Goal: Task Accomplishment & Management: Complete application form

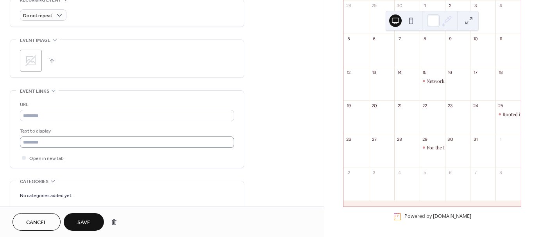
scroll to position [352, 0]
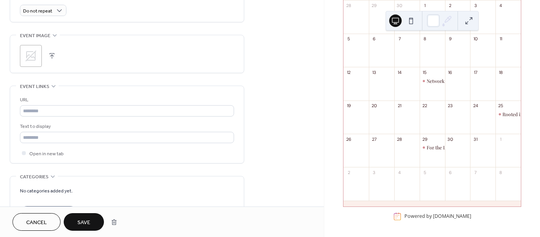
click at [50, 53] on button "button" at bounding box center [52, 55] width 11 height 11
click at [88, 219] on span "Save" at bounding box center [83, 222] width 13 height 8
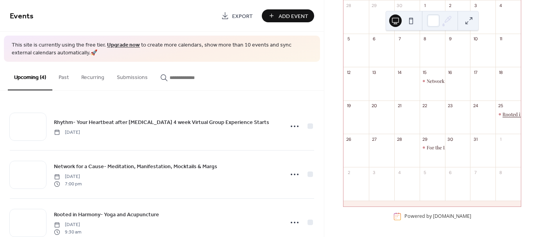
click at [510, 115] on div "Rooted in Harmony- Yoga and Acupuncture" at bounding box center [549, 114] width 93 height 7
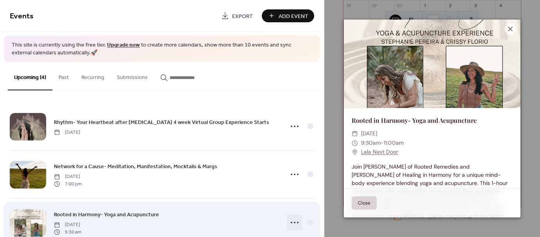
click at [297, 220] on icon at bounding box center [294, 222] width 13 height 13
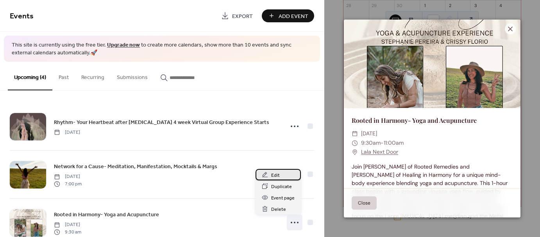
click at [282, 177] on div "Edit" at bounding box center [278, 174] width 45 height 11
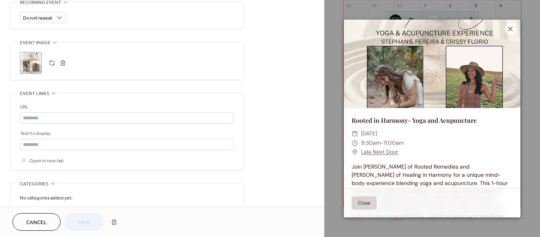
scroll to position [352, 0]
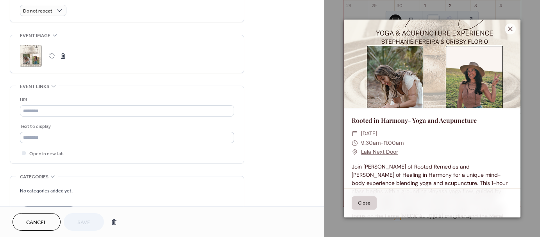
drag, startPoint x: 32, startPoint y: 55, endPoint x: 32, endPoint y: 50, distance: 5.1
click at [32, 50] on div ";" at bounding box center [31, 56] width 22 height 22
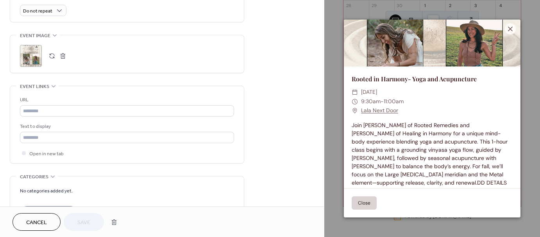
scroll to position [47, 0]
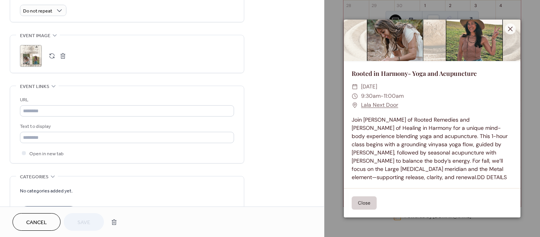
click at [374, 202] on button "Close" at bounding box center [364, 202] width 25 height 13
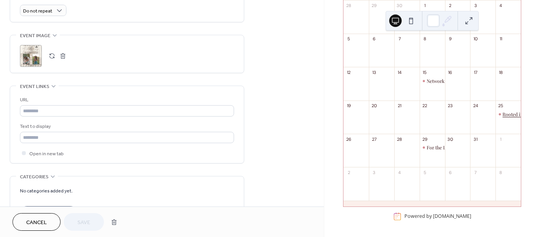
click at [503, 116] on div "Rooted in Harmony- Yoga and Acupuncture" at bounding box center [549, 114] width 93 height 7
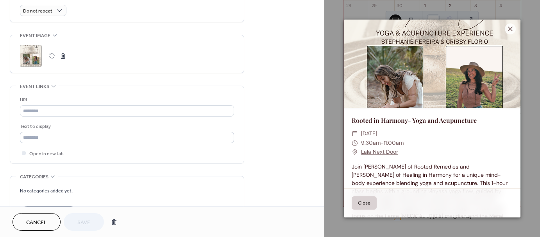
click at [350, 164] on div "Join [PERSON_NAME] of Rooted Remedies and [PERSON_NAME] of Healing in Harmony f…" at bounding box center [432, 196] width 177 height 66
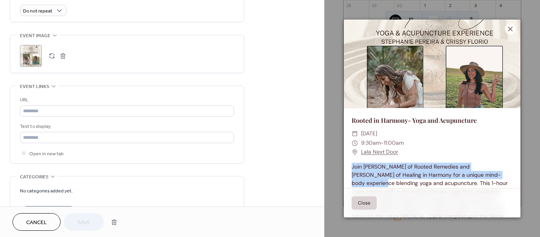
drag, startPoint x: 352, startPoint y: 165, endPoint x: 481, endPoint y: 173, distance: 128.9
click at [481, 173] on div "Join [PERSON_NAME] of Rooted Remedies and [PERSON_NAME] of Healing in Harmony f…" at bounding box center [432, 196] width 177 height 66
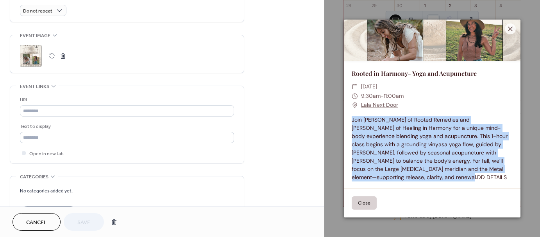
click at [392, 177] on div "Join [PERSON_NAME] of Rooted Remedies and [PERSON_NAME] of Healing in Harmony f…" at bounding box center [432, 149] width 177 height 66
click at [503, 167] on div "Join [PERSON_NAME] of Rooted Remedies and [PERSON_NAME] of Healing in Harmony f…" at bounding box center [432, 149] width 177 height 66
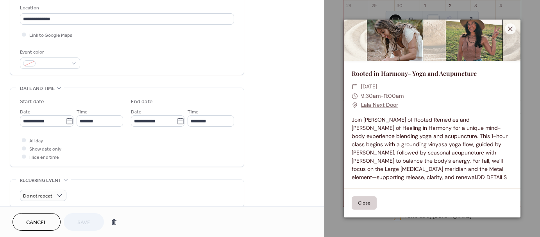
scroll to position [41, 0]
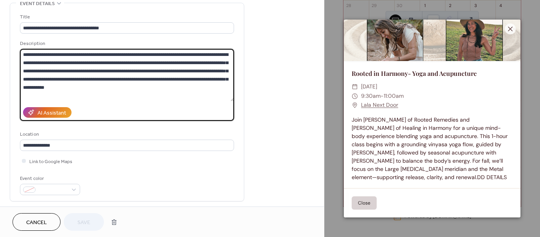
drag, startPoint x: 111, startPoint y: 87, endPoint x: 81, endPoint y: 88, distance: 30.1
click at [81, 88] on textarea "**********" at bounding box center [127, 75] width 214 height 52
drag, startPoint x: 91, startPoint y: 77, endPoint x: 121, endPoint y: 79, distance: 30.5
click at [121, 79] on textarea "**********" at bounding box center [127, 75] width 214 height 52
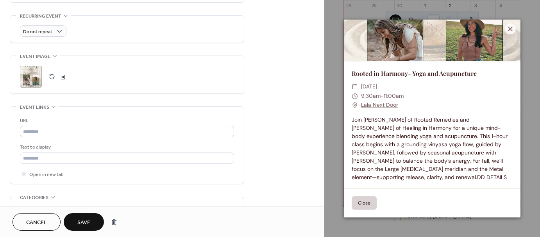
scroll to position [353, 0]
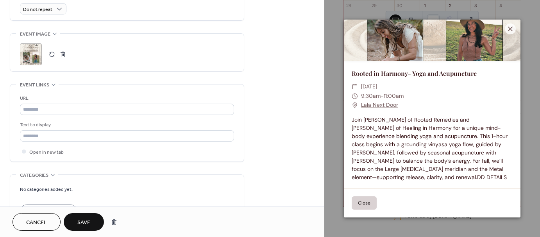
type textarea "**********"
